Goal: Task Accomplishment & Management: Manage account settings

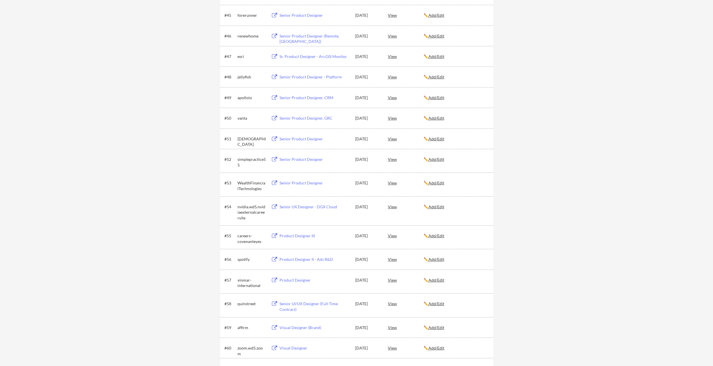
scroll to position [1158, 0]
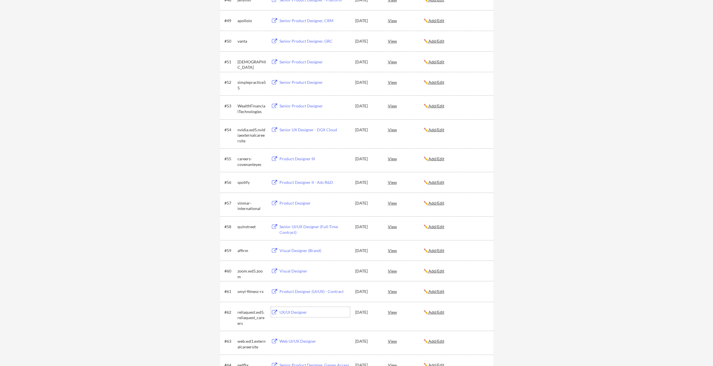
click at [294, 311] on div "UX/UI Designer" at bounding box center [315, 312] width 70 height 6
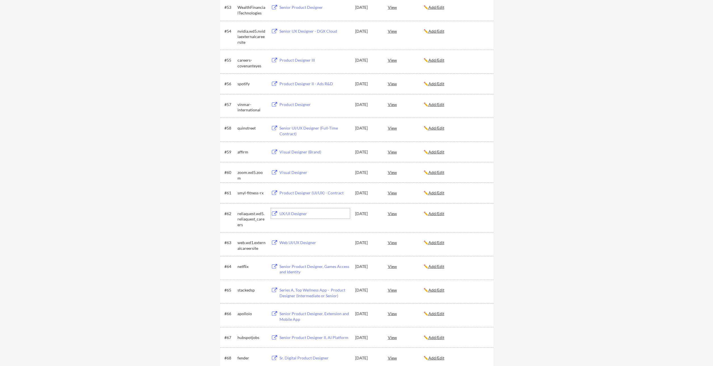
scroll to position [1299, 0]
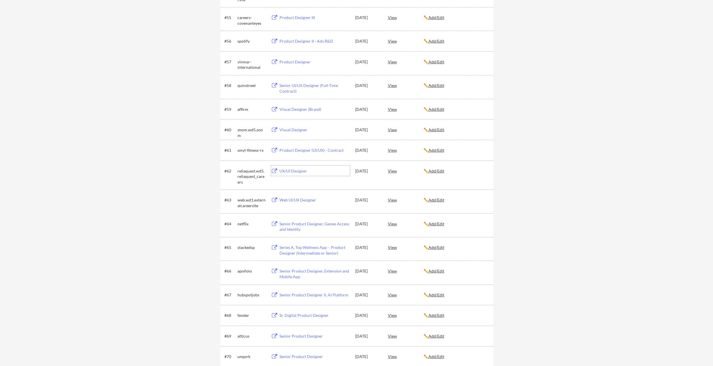
click at [295, 201] on div "Web UI/UX Designer" at bounding box center [315, 200] width 70 height 6
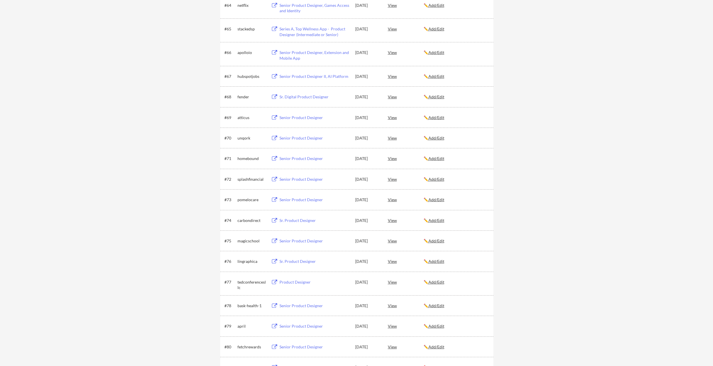
scroll to position [1544, 0]
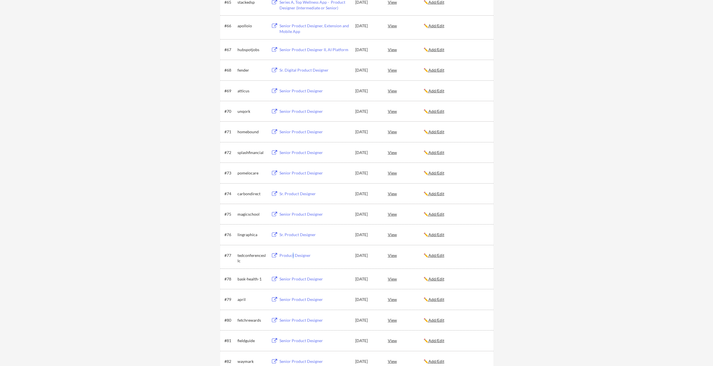
click at [293, 254] on div "Product Designer" at bounding box center [315, 255] width 70 height 6
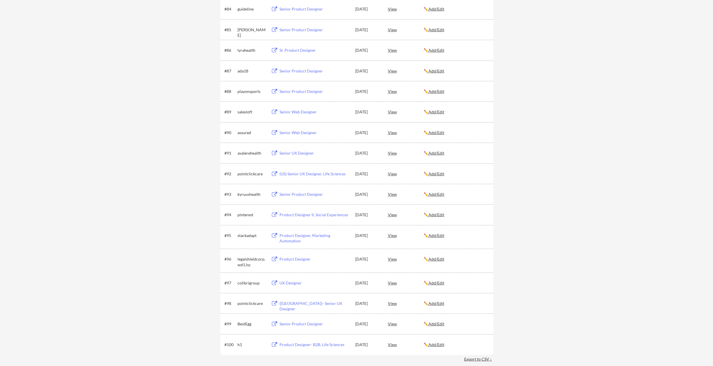
scroll to position [2022, 0]
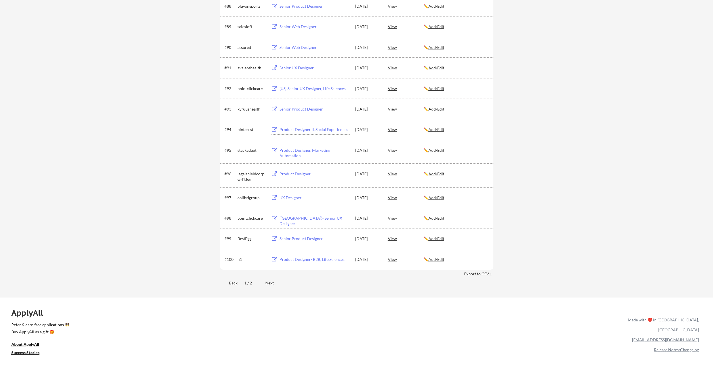
click at [300, 129] on div "Product Designer II, Social Experiences" at bounding box center [315, 130] width 70 height 6
click at [295, 151] on div "Product Designer, Marketing Automation" at bounding box center [315, 152] width 70 height 11
click at [298, 173] on div "Product Designer" at bounding box center [315, 174] width 70 height 6
click at [442, 174] on u "Add/Edit" at bounding box center [437, 173] width 16 height 5
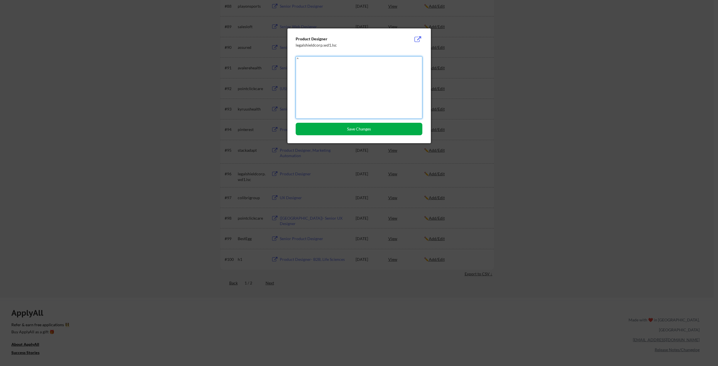
type textarea "^"
click at [375, 131] on button "Save Changes" at bounding box center [359, 129] width 127 height 12
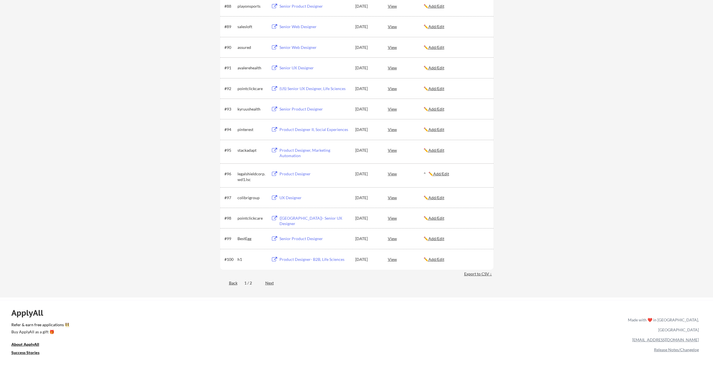
click at [440, 196] on u "Add/Edit" at bounding box center [437, 197] width 16 height 5
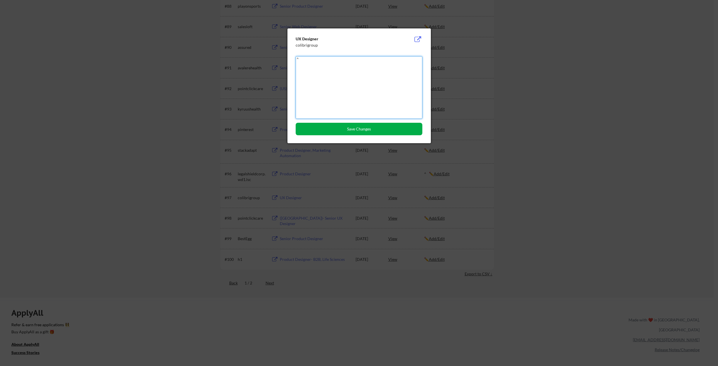
type textarea "^"
click at [394, 132] on button "Save Changes" at bounding box center [359, 129] width 127 height 12
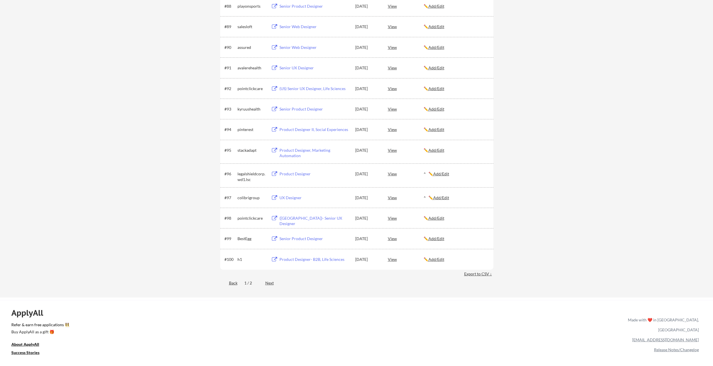
click at [441, 238] on u "Add/Edit" at bounding box center [437, 238] width 16 height 5
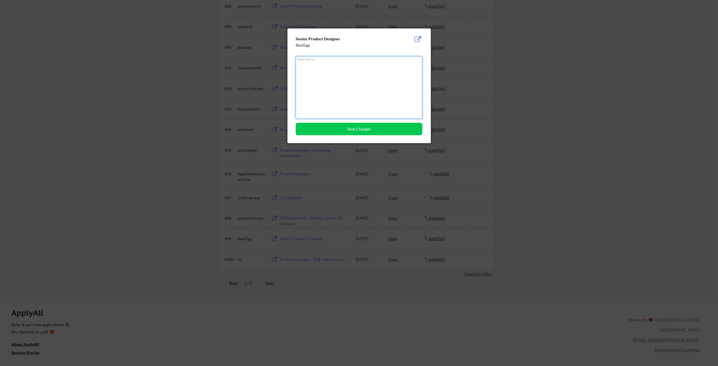
click at [482, 154] on div at bounding box center [359, 183] width 718 height 366
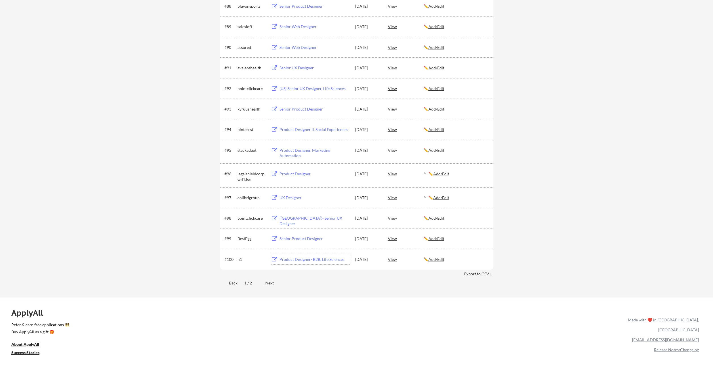
click at [307, 258] on div "Product Designer- B2B, Life Sciences" at bounding box center [315, 259] width 70 height 6
drag, startPoint x: 270, startPoint y: 283, endPoint x: 280, endPoint y: 286, distance: 10.6
click at [270, 283] on div "Next" at bounding box center [272, 283] width 15 height 6
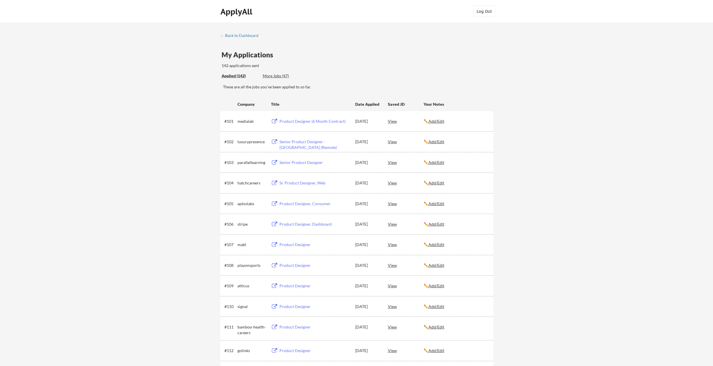
scroll to position [63, 0]
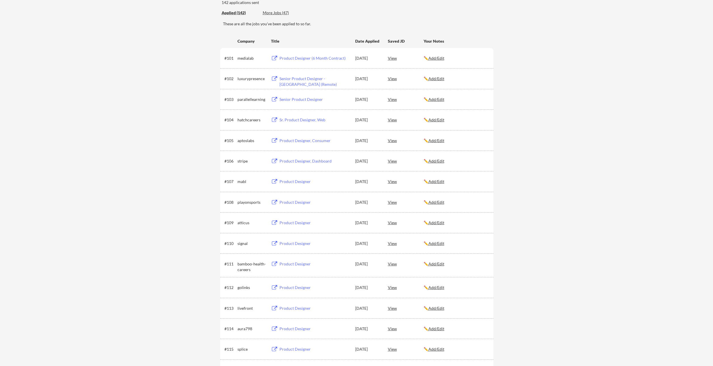
click at [300, 141] on div "Product Designer, Consumer" at bounding box center [315, 141] width 70 height 6
click at [438, 141] on u "Add/Edit" at bounding box center [437, 140] width 16 height 5
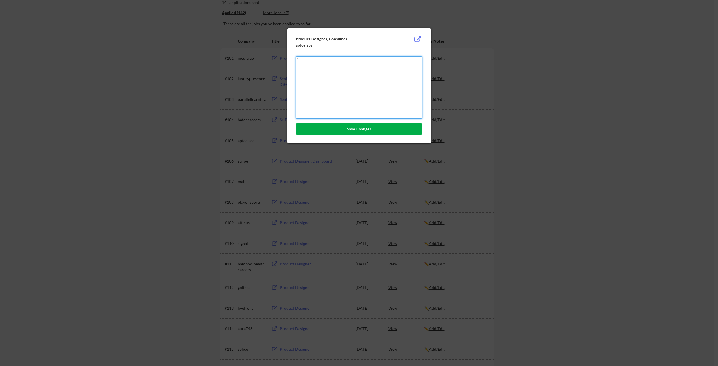
type textarea "^"
click at [396, 130] on button "Save Changes" at bounding box center [359, 129] width 127 height 12
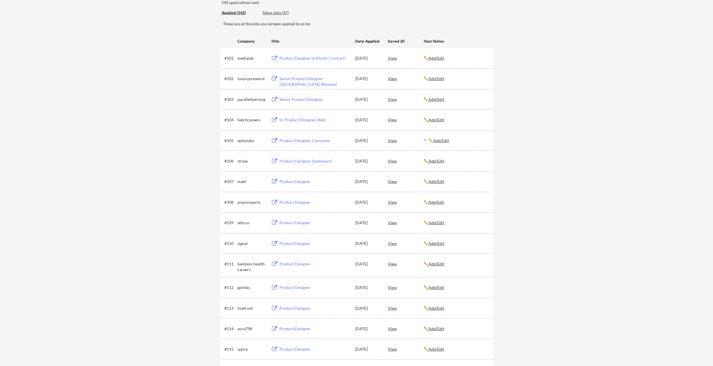
click at [303, 162] on div "Product Designer, Dashboard" at bounding box center [315, 161] width 70 height 6
click at [291, 181] on div "Product Designer" at bounding box center [315, 182] width 70 height 6
click at [299, 202] on div "Product Designer" at bounding box center [315, 202] width 70 height 6
click at [442, 181] on u "Add/Edit" at bounding box center [437, 181] width 16 height 5
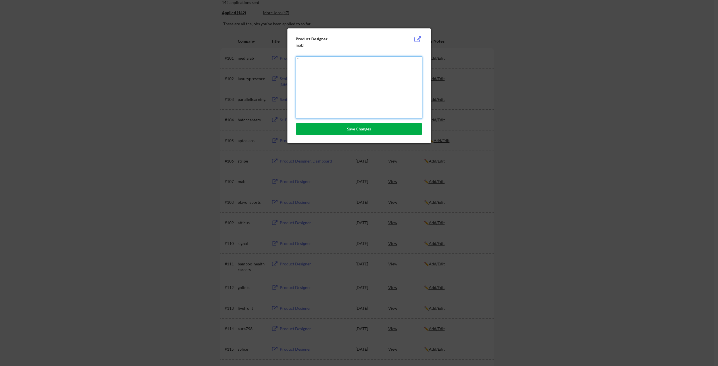
type textarea "^"
click at [393, 130] on button "Save Changes" at bounding box center [359, 129] width 127 height 12
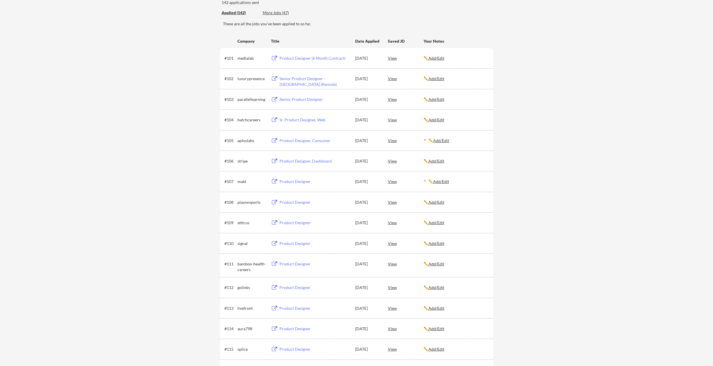
click at [297, 223] on div "Product Designer" at bounding box center [315, 223] width 70 height 6
click at [295, 244] on div "Product Designer" at bounding box center [315, 243] width 70 height 6
click at [292, 244] on div "Product Designer" at bounding box center [315, 243] width 70 height 6
